Goal: Task Accomplishment & Management: Manage account settings

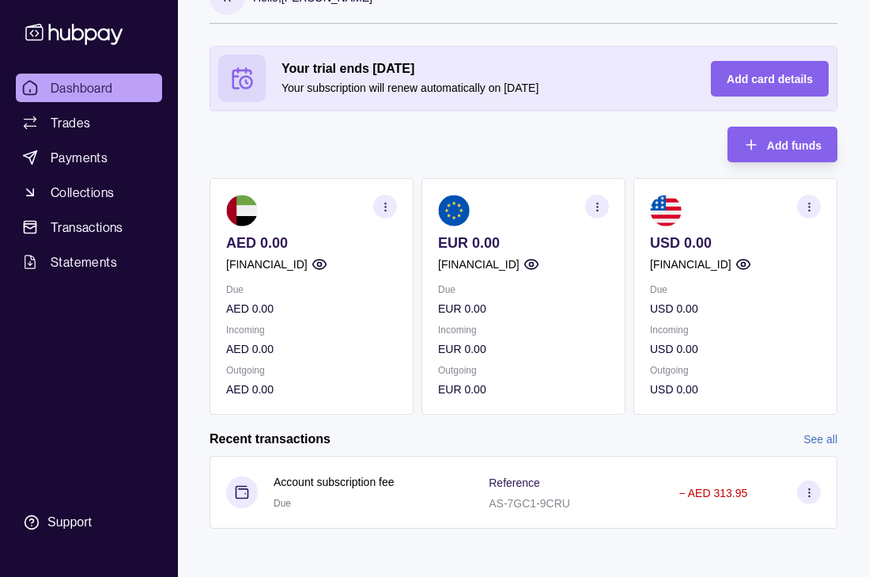
scroll to position [42, 0]
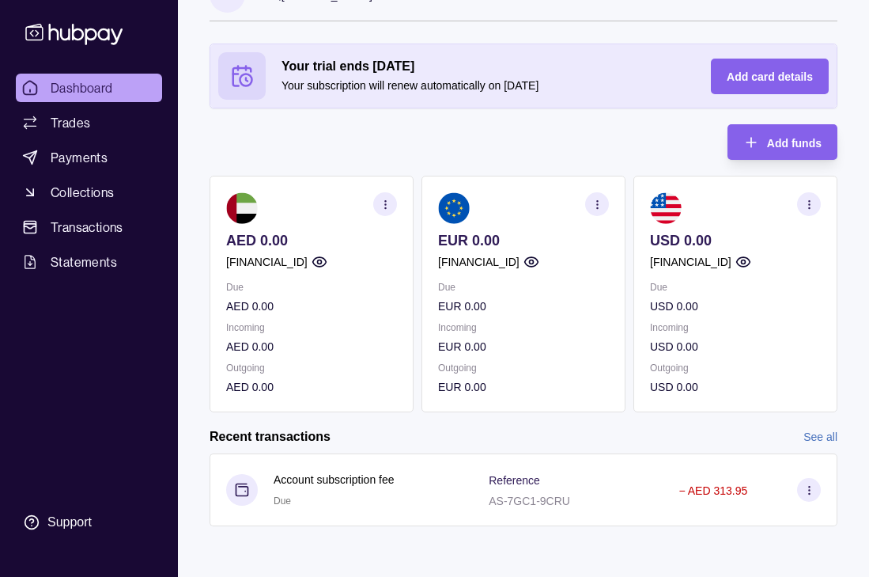
click at [385, 202] on icon "button" at bounding box center [386, 205] width 12 height 12
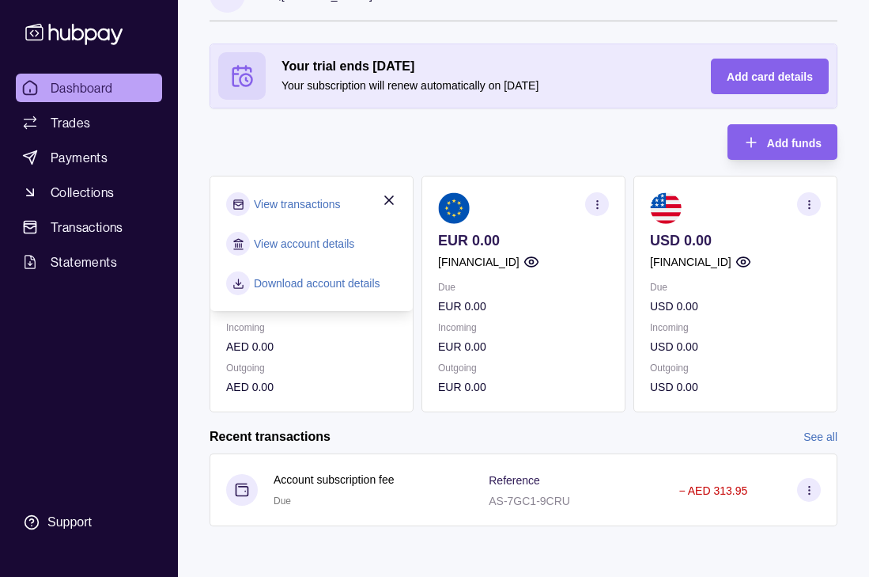
click at [306, 170] on div "Your trial ends in 28 days Your subscription will renew automatically on 17 Oct…" at bounding box center [524, 228] width 628 height 369
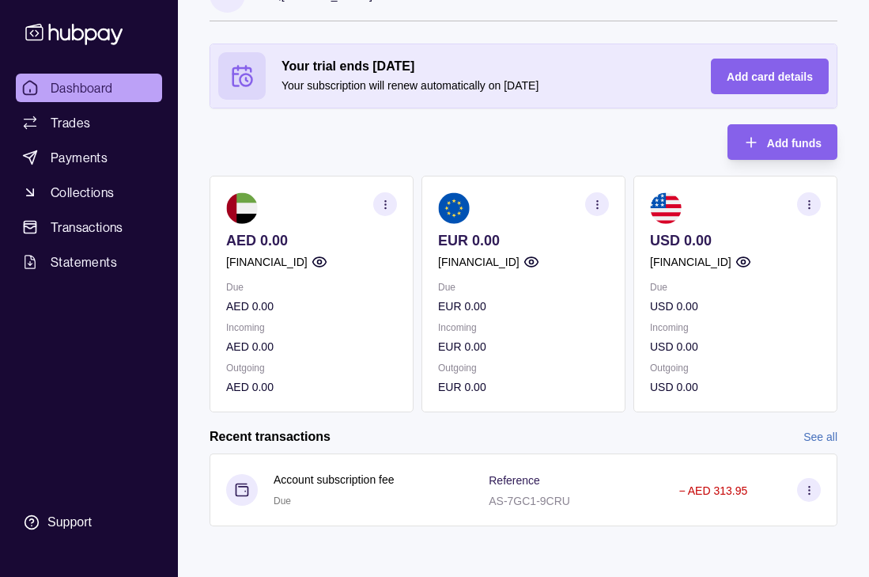
click at [321, 263] on circle "button" at bounding box center [319, 262] width 4 height 4
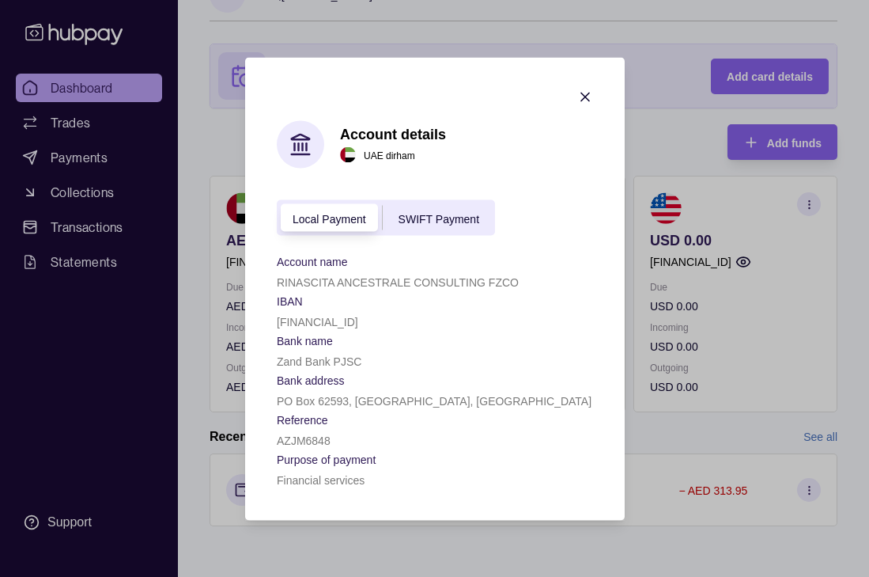
click at [399, 273] on div "RINASCITA ANCESTRALE CONSULTING FZCO" at bounding box center [435, 280] width 316 height 19
click at [387, 278] on p "RINASCITA ANCESTRALE CONSULTING FZCO" at bounding box center [398, 281] width 242 height 13
copy p "RINASCITA ANCESTRALE CONSULTING FZCO"
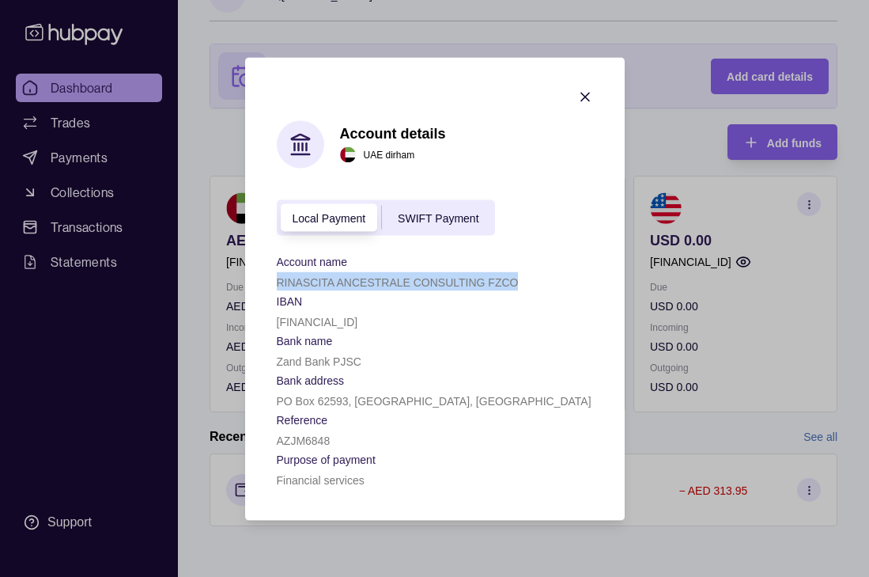
copy p "RINASCITA ANCESTRALE CONSULTING FZCO"
click at [339, 316] on p "[FINANCIAL_ID]" at bounding box center [317, 321] width 81 height 13
copy p "[FINANCIAL_ID]"
click at [316, 276] on p "RINASCITA ANCESTRALE CONSULTING FZCO" at bounding box center [398, 281] width 242 height 13
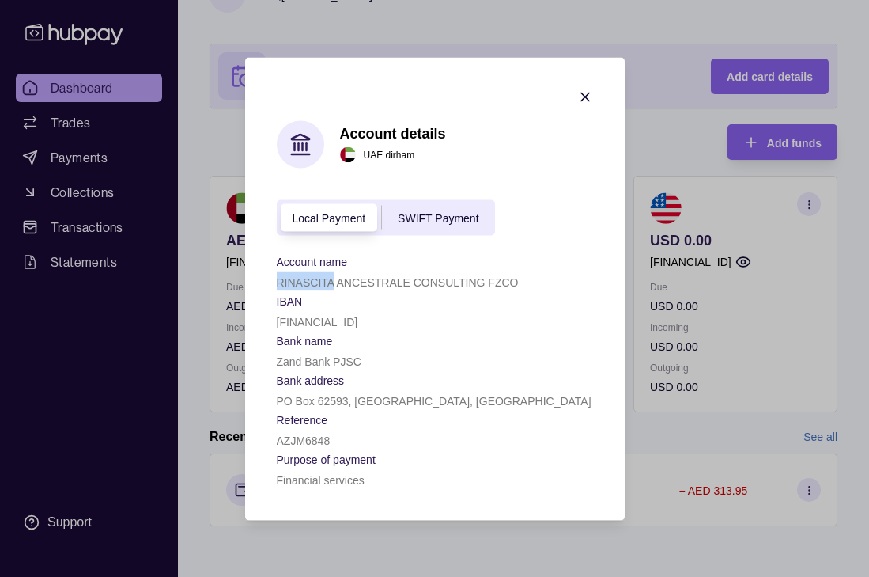
click at [316, 276] on p "RINASCITA ANCESTRALE CONSULTING FZCO" at bounding box center [398, 281] width 242 height 13
copy p "RINASCITA ANCESTRALE CONSULTING FZCO"
click at [591, 89] on icon "button" at bounding box center [585, 97] width 16 height 16
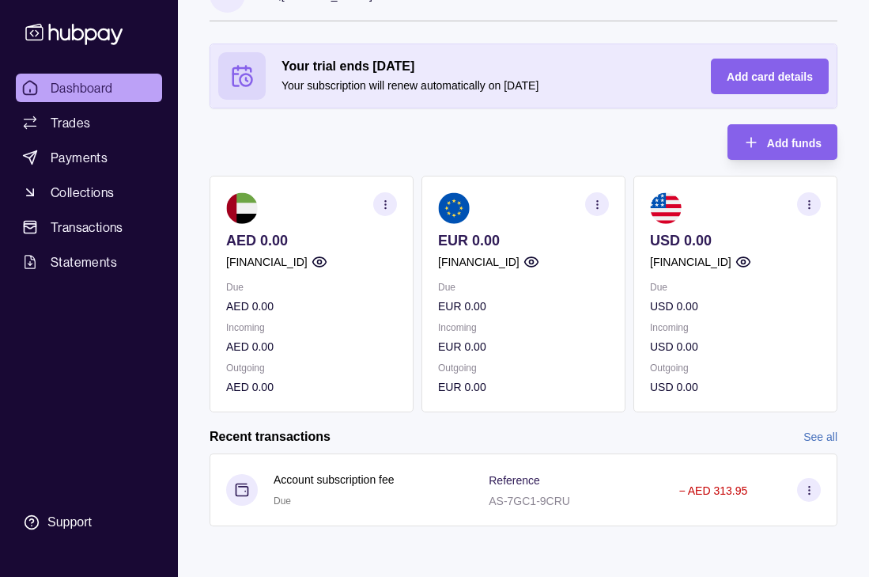
click at [591, 89] on p "Your subscription will renew automatically on 17 Oct 2025" at bounding box center [481, 85] width 398 height 17
click at [282, 260] on p "[FINANCIAL_ID]" at bounding box center [266, 261] width 81 height 17
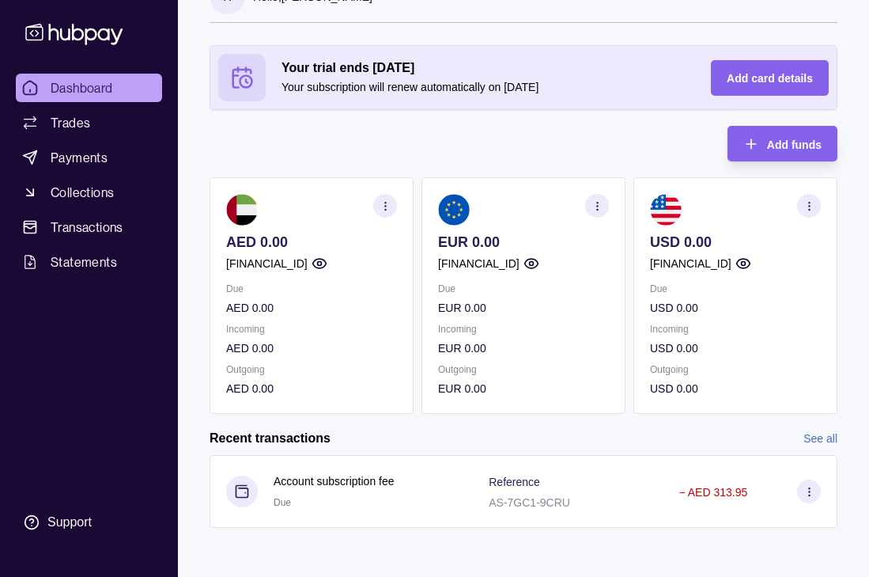
scroll to position [0, 0]
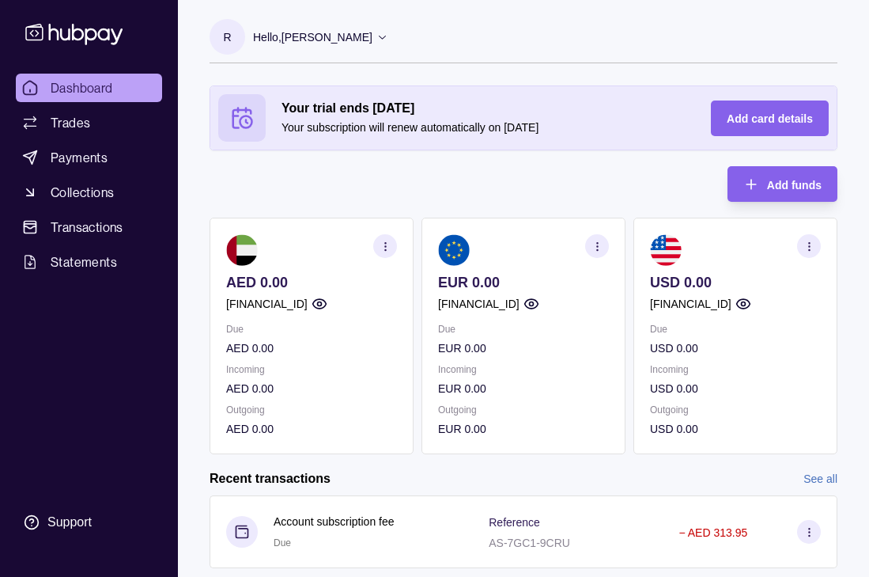
click at [294, 303] on p "[FINANCIAL_ID]" at bounding box center [266, 303] width 81 height 17
click at [308, 306] on p "[FINANCIAL_ID]" at bounding box center [266, 303] width 81 height 17
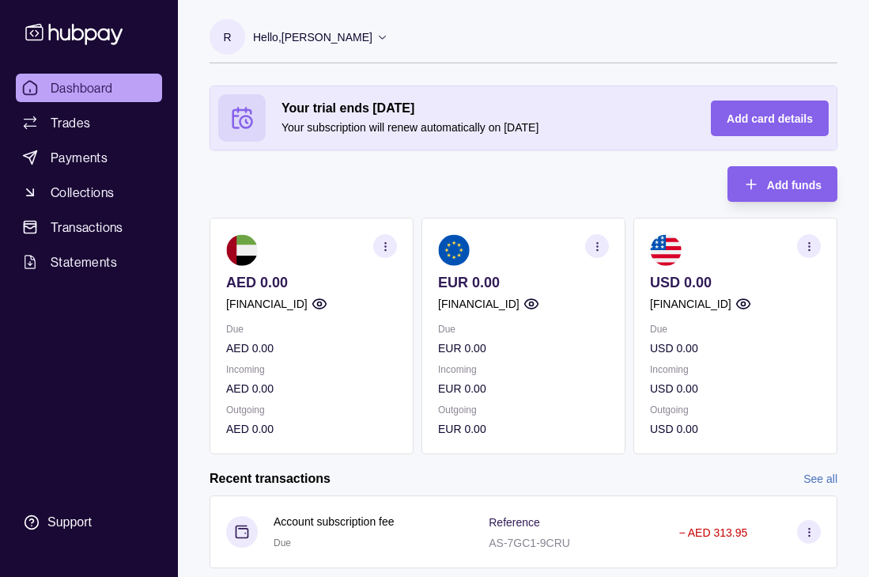
click at [308, 306] on p "[FINANCIAL_ID]" at bounding box center [266, 303] width 81 height 17
click at [356, 248] on section at bounding box center [311, 250] width 171 height 32
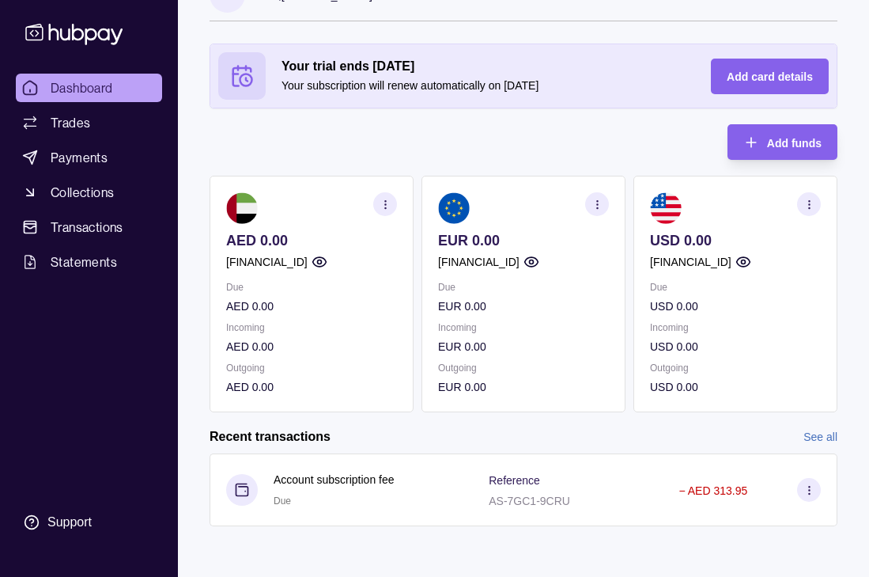
click at [308, 263] on p "[FINANCIAL_ID]" at bounding box center [266, 261] width 81 height 17
click at [308, 259] on p "[FINANCIAL_ID]" at bounding box center [266, 261] width 81 height 17
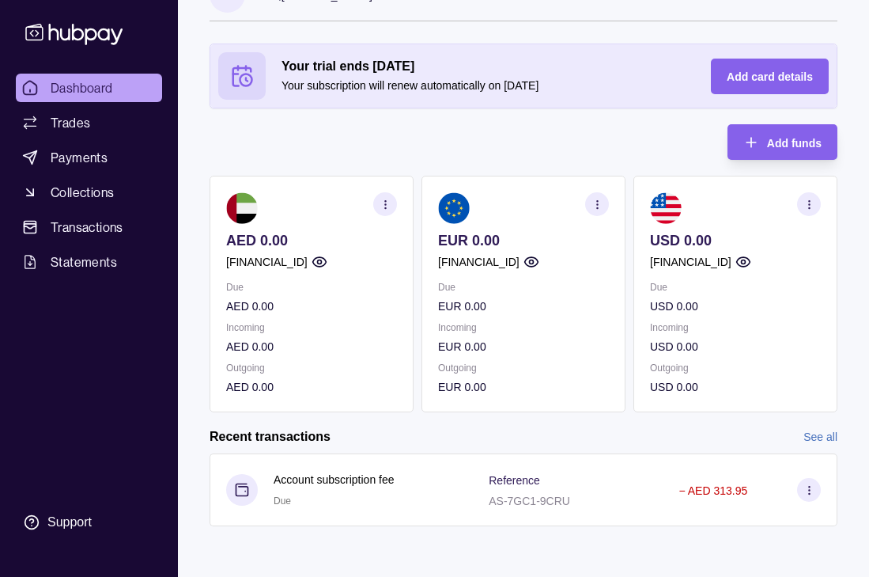
click at [308, 259] on p "[FINANCIAL_ID]" at bounding box center [266, 261] width 81 height 17
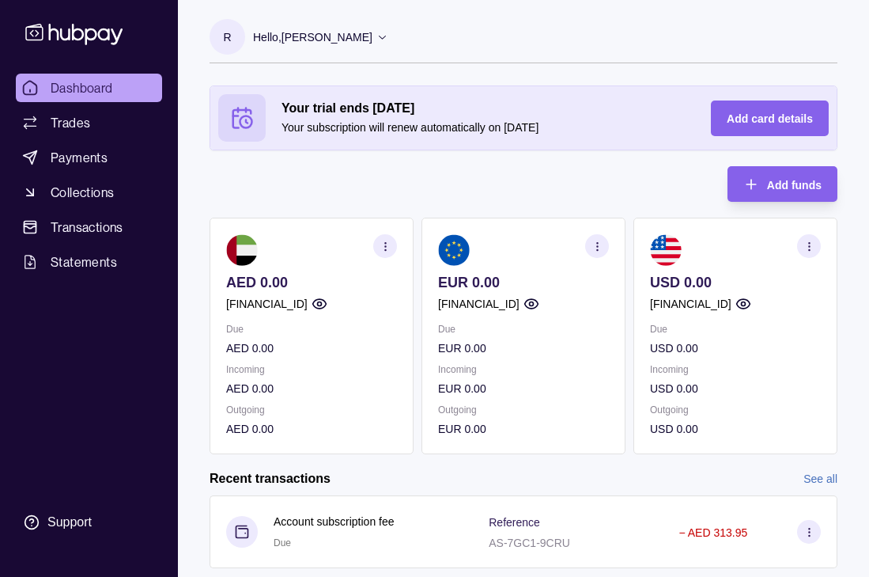
scroll to position [42, 0]
click at [388, 243] on icon "button" at bounding box center [386, 246] width 12 height 12
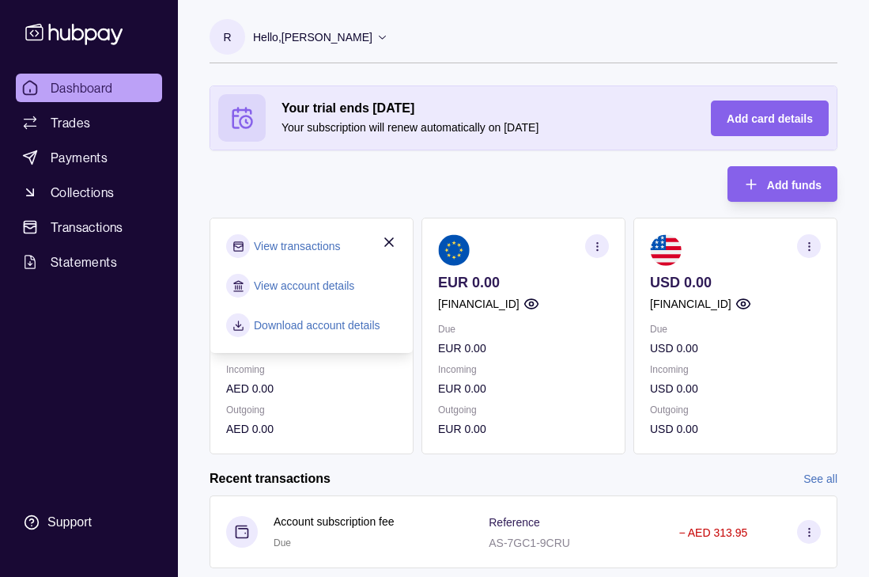
click at [388, 243] on icon "button" at bounding box center [389, 242] width 8 height 8
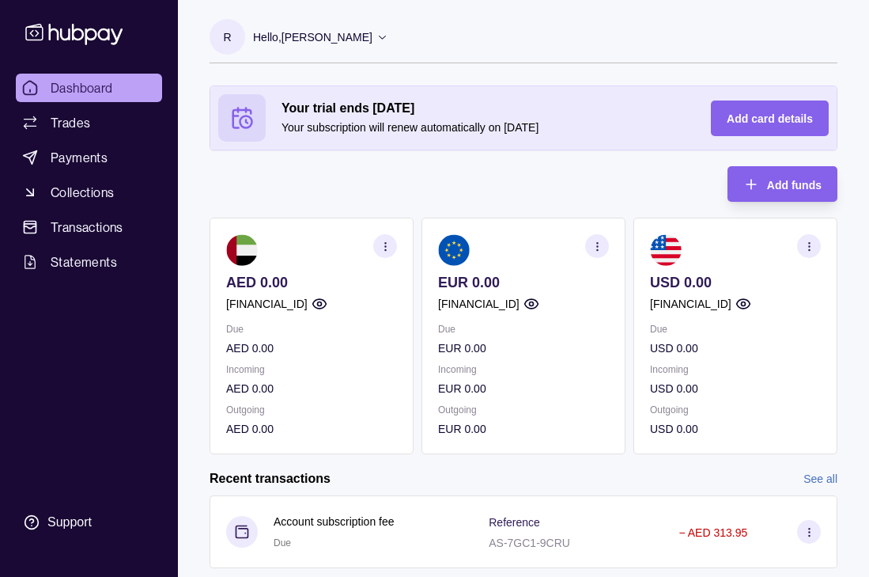
click at [388, 245] on icon "button" at bounding box center [386, 246] width 12 height 12
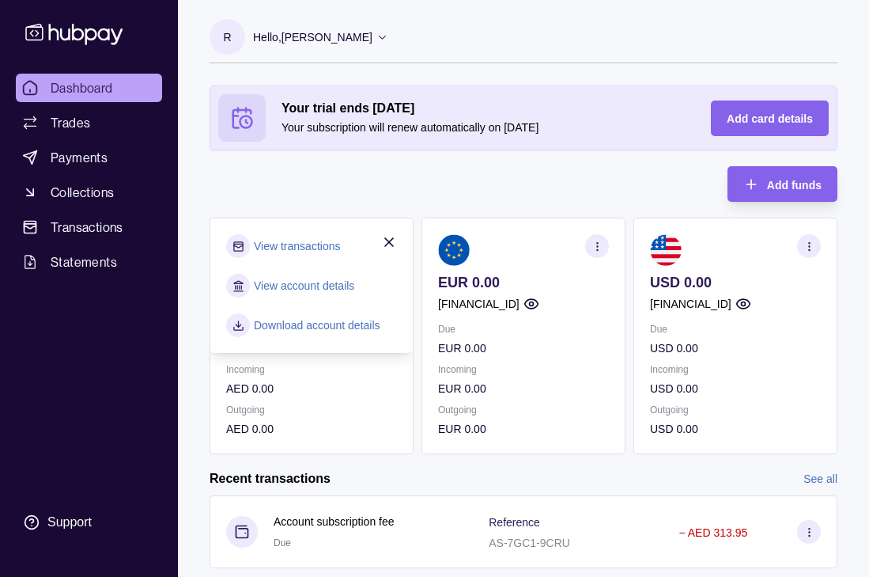
click at [388, 245] on icon "button" at bounding box center [389, 242] width 16 height 16
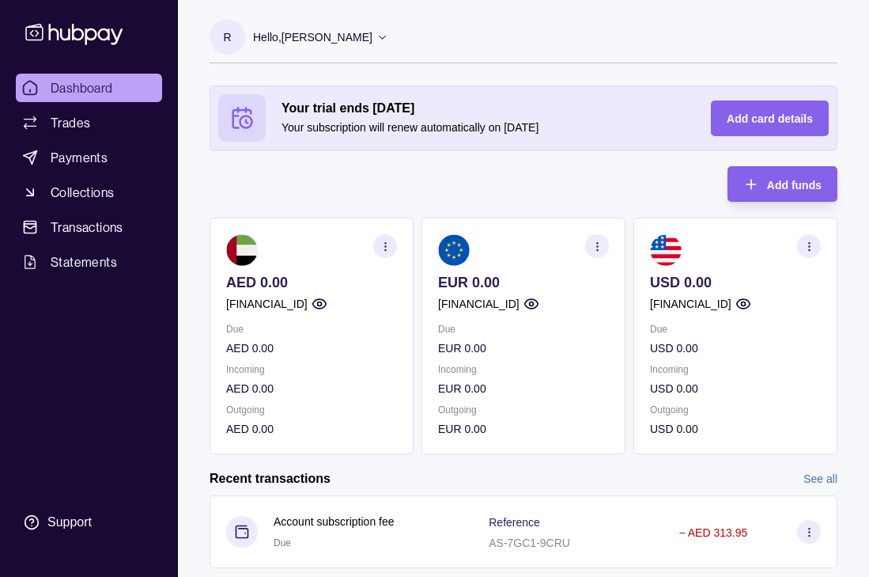
click at [388, 245] on icon "button" at bounding box center [386, 246] width 12 height 12
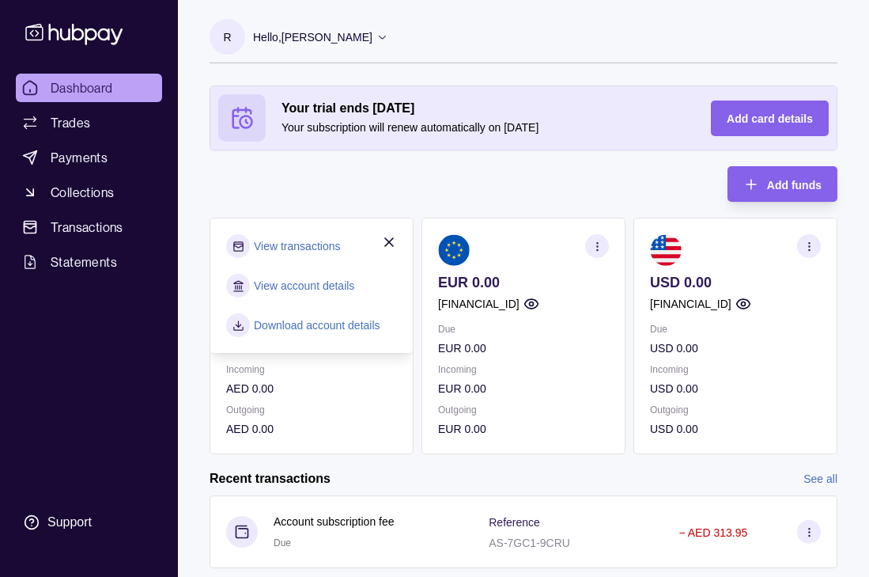
click at [388, 245] on icon "button" at bounding box center [389, 242] width 16 height 16
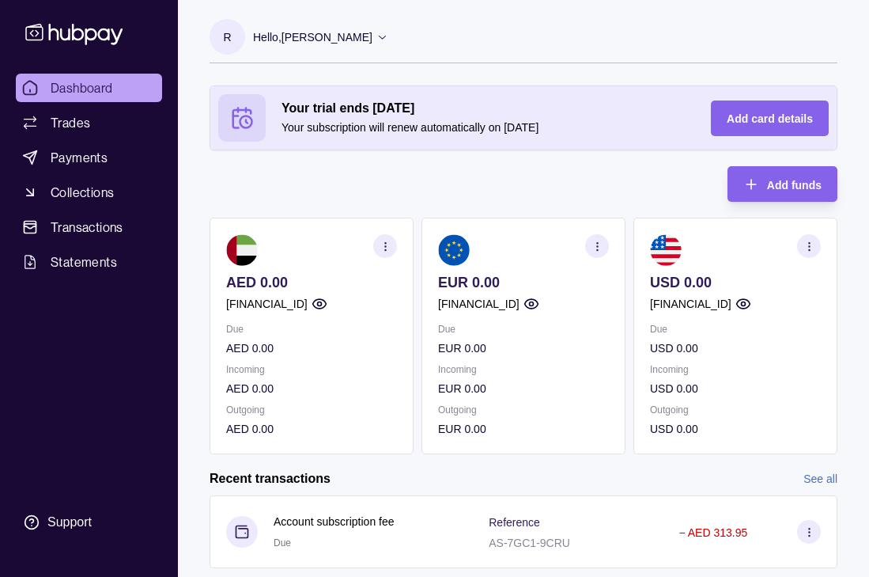
click at [388, 245] on icon "button" at bounding box center [386, 246] width 12 height 12
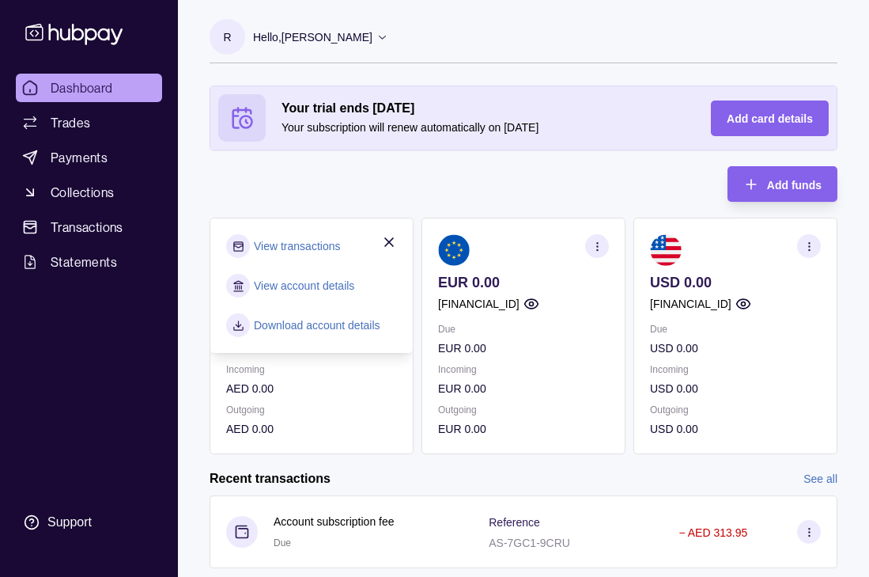
click at [388, 245] on icon "button" at bounding box center [389, 242] width 16 height 16
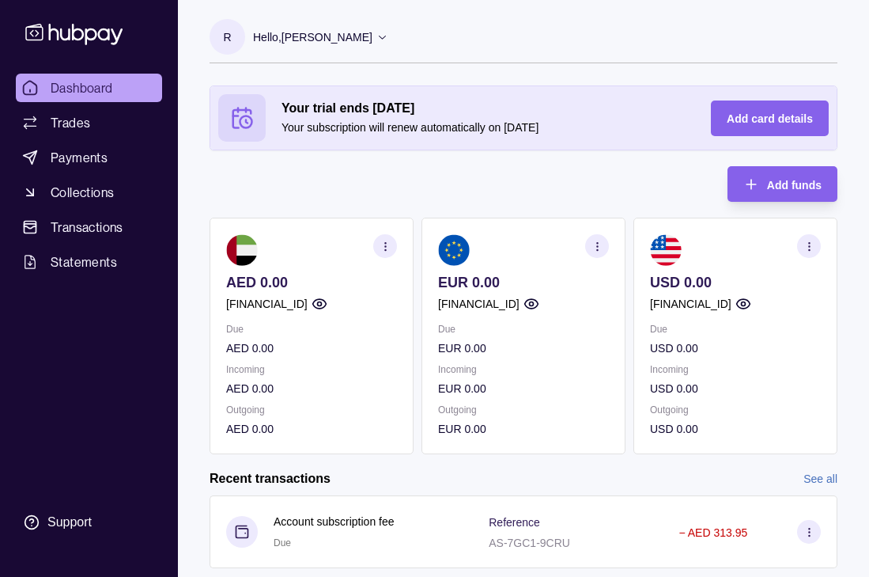
click at [388, 245] on icon "button" at bounding box center [386, 246] width 12 height 12
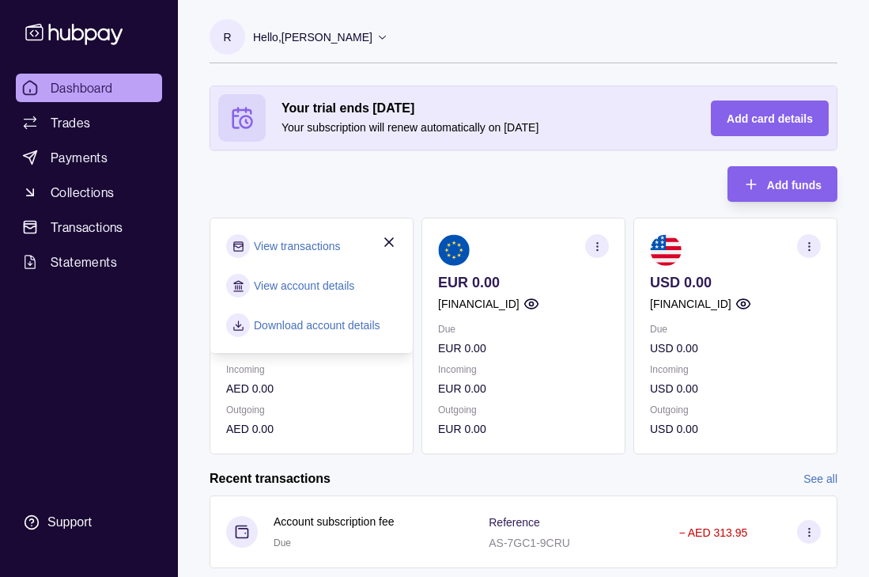
click at [388, 245] on icon "button" at bounding box center [389, 242] width 16 height 16
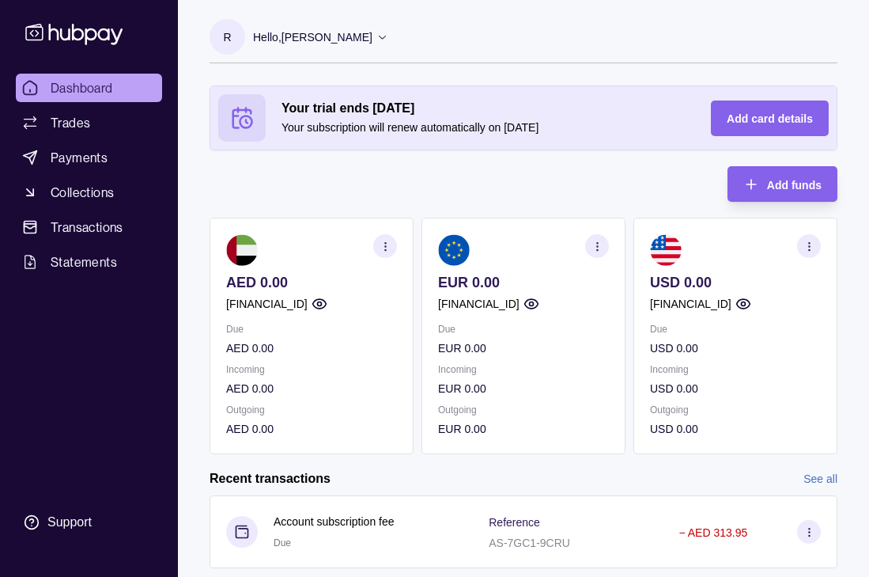
click at [388, 245] on icon "button" at bounding box center [386, 246] width 12 height 12
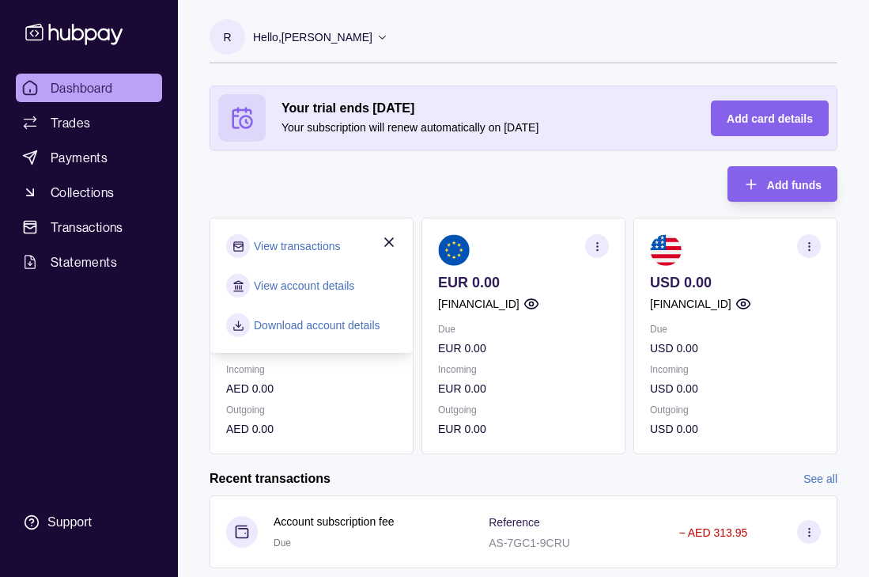
click at [388, 245] on icon "button" at bounding box center [389, 242] width 16 height 16
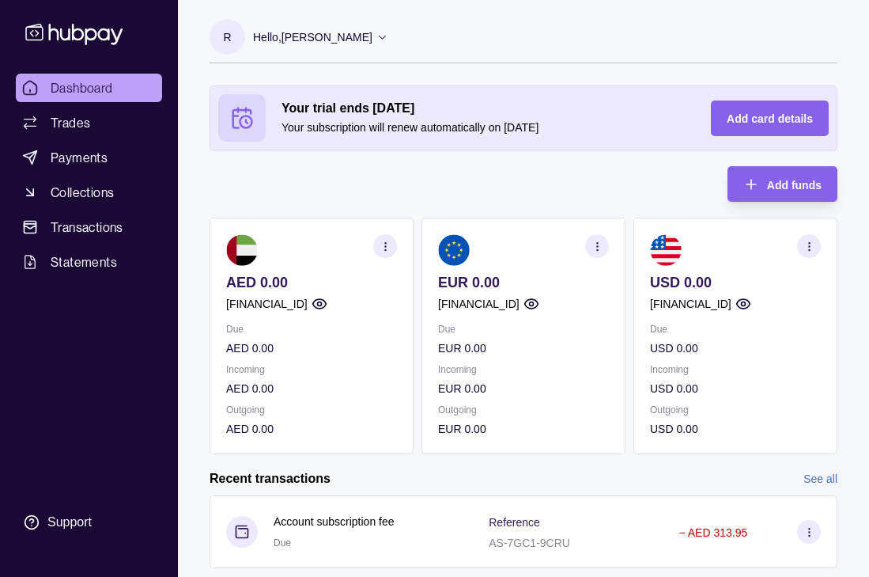
click at [388, 245] on icon "button" at bounding box center [386, 246] width 12 height 12
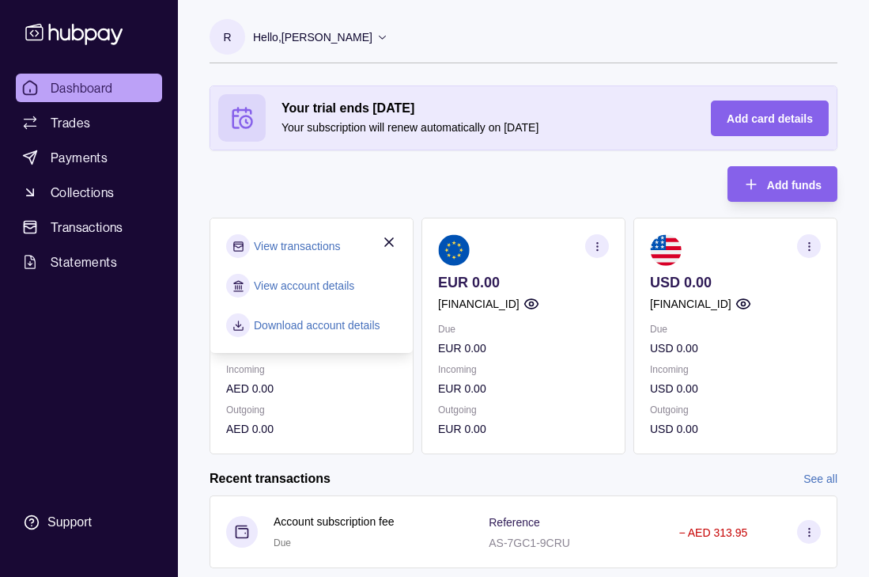
click at [388, 245] on icon "button" at bounding box center [389, 242] width 16 height 16
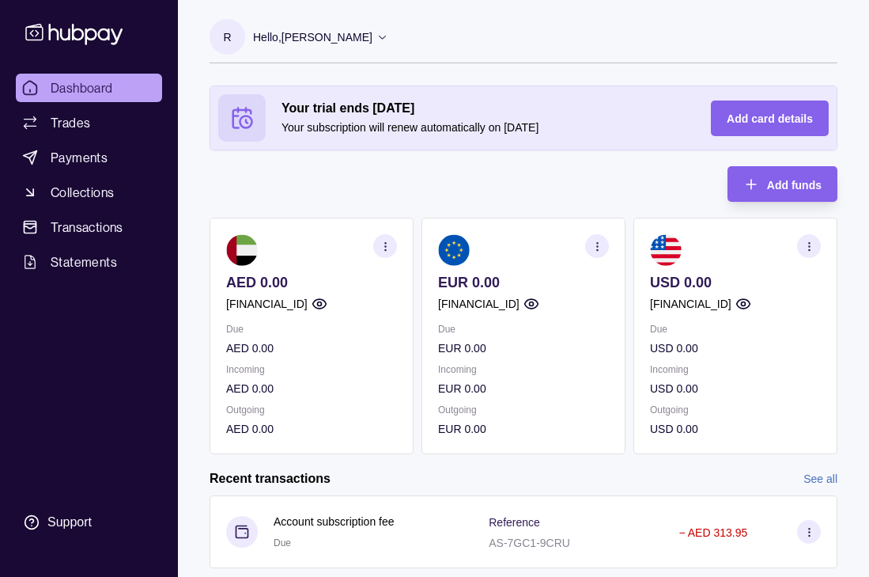
click at [388, 245] on icon "button" at bounding box center [386, 246] width 12 height 12
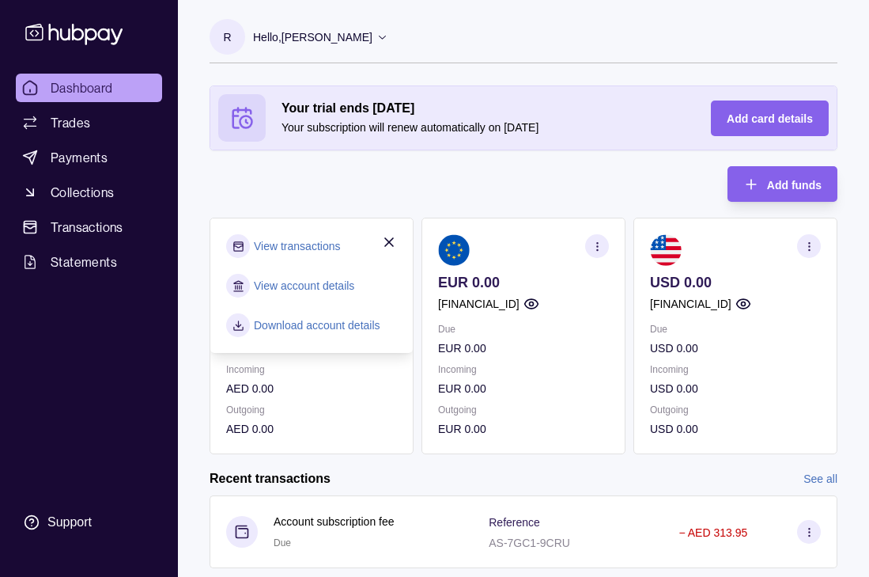
click at [388, 245] on icon "button" at bounding box center [389, 242] width 16 height 16
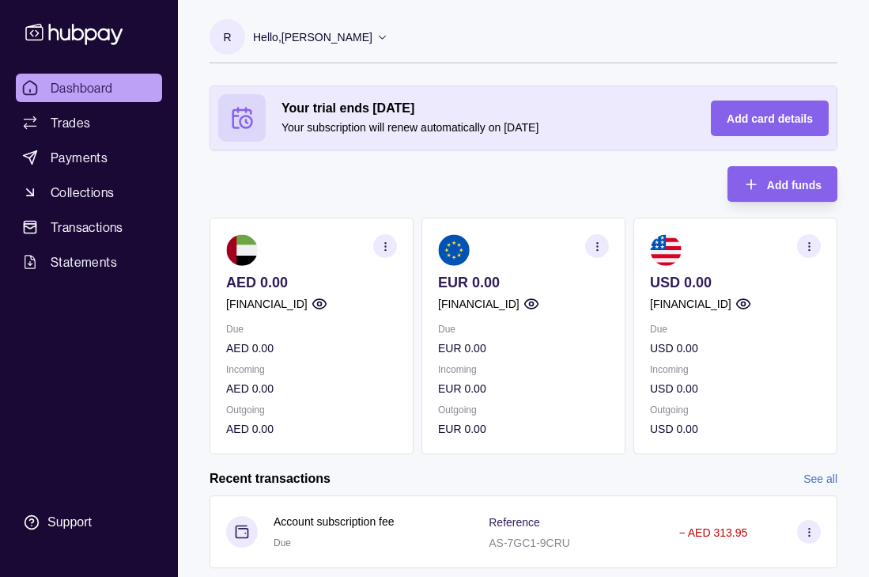
click at [388, 244] on icon "button" at bounding box center [386, 246] width 12 height 12
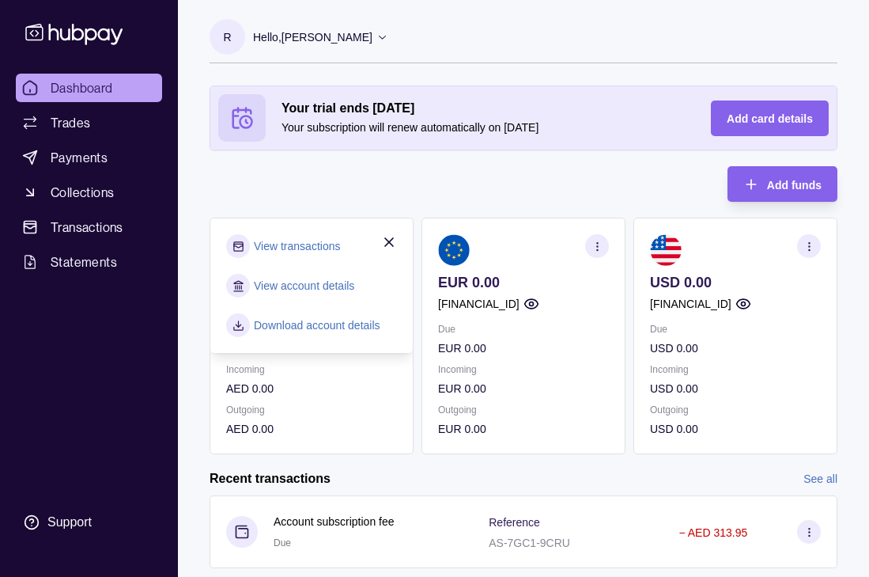
click at [388, 244] on icon "button" at bounding box center [389, 242] width 16 height 16
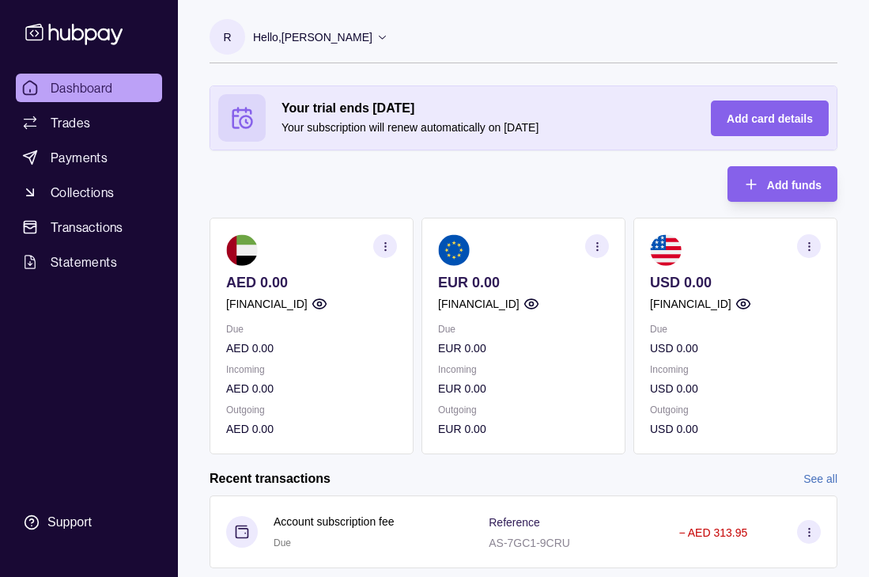
click at [388, 244] on icon "button" at bounding box center [386, 246] width 12 height 12
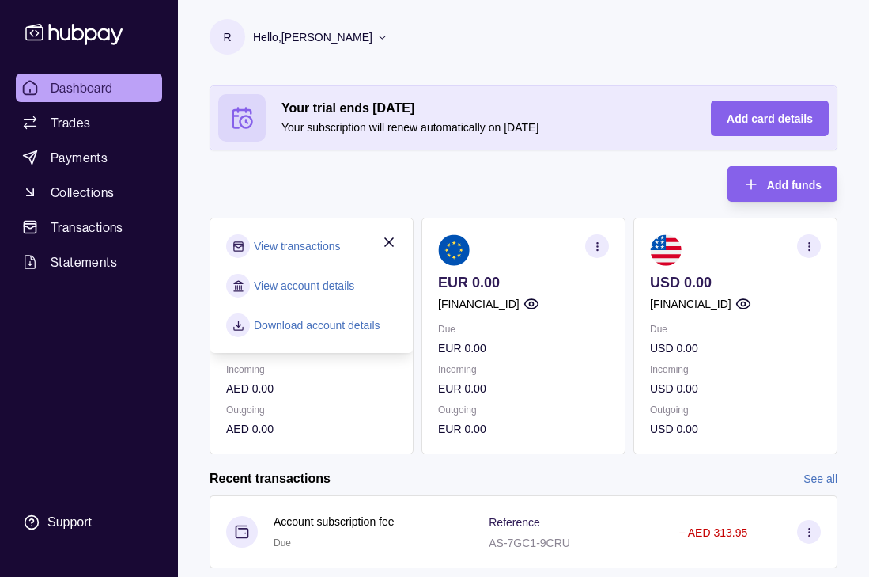
click at [388, 244] on div at bounding box center [389, 244] width 16 height 21
click at [388, 244] on icon "button" at bounding box center [389, 242] width 16 height 16
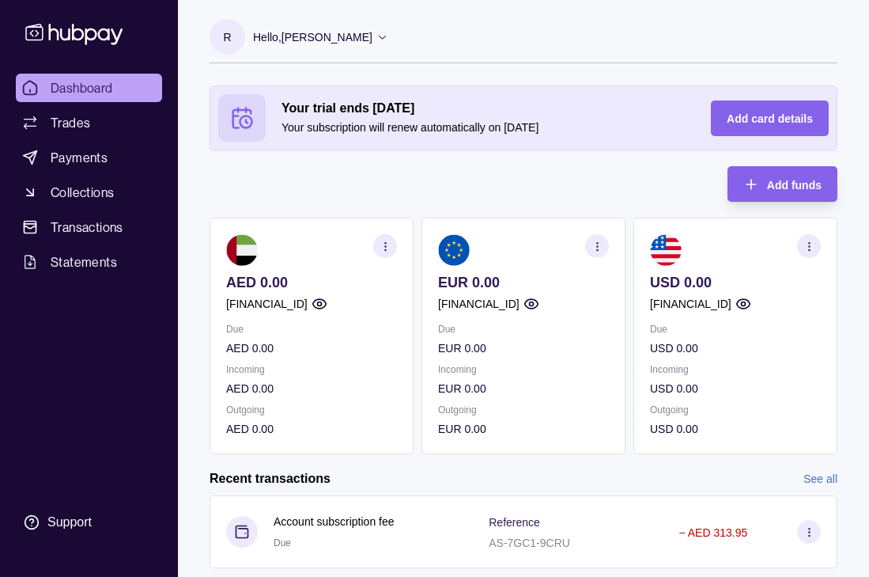
click at [327, 306] on icon "button" at bounding box center [320, 304] width 16 height 16
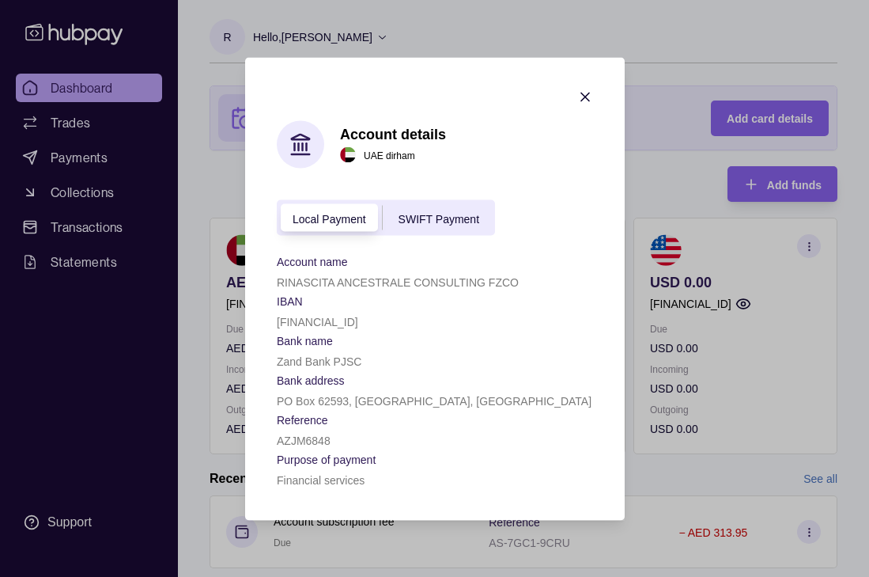
click at [329, 359] on p "Zand Bank PJSC" at bounding box center [319, 360] width 85 height 13
click at [389, 359] on div "Zand Bank PJSC" at bounding box center [435, 359] width 316 height 19
click at [578, 96] on icon "button" at bounding box center [585, 97] width 16 height 16
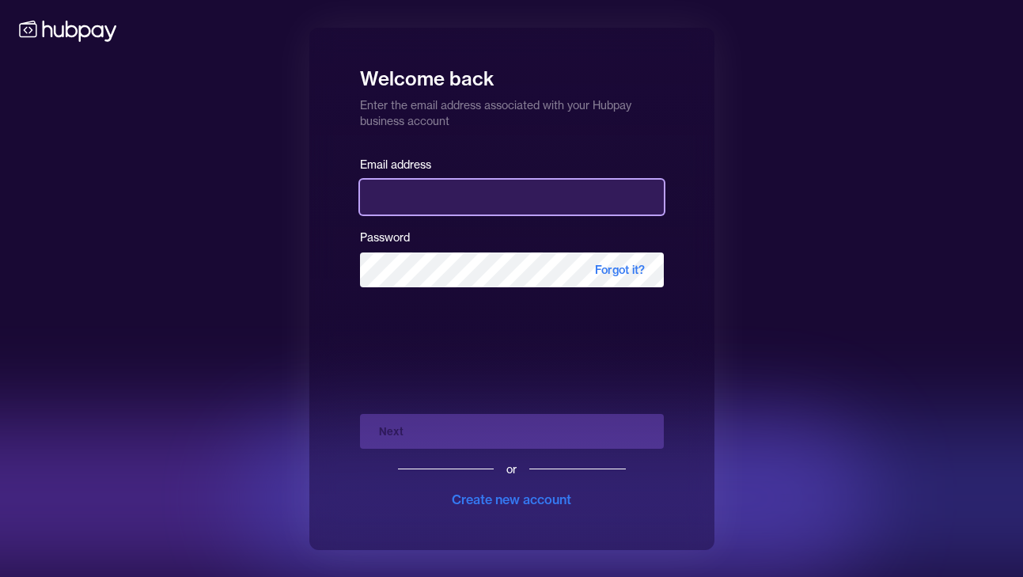
click at [470, 202] on input "email" at bounding box center [512, 197] width 304 height 35
click at [418, 190] on input "email" at bounding box center [512, 197] width 304 height 35
type input "*"
type input "**********"
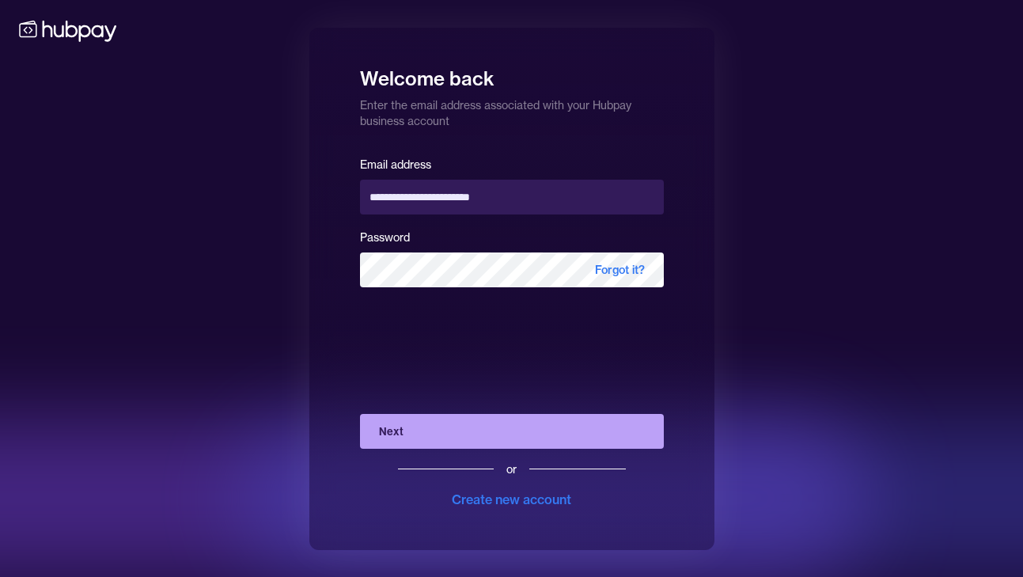
click at [460, 436] on button "Next" at bounding box center [512, 431] width 304 height 35
